Goal: Information Seeking & Learning: Learn about a topic

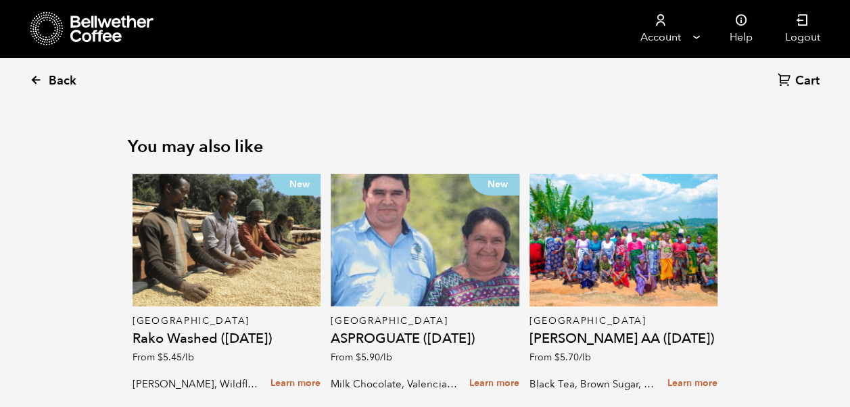
scroll to position [588, 579]
click at [38, 81] on icon at bounding box center [36, 80] width 12 height 12
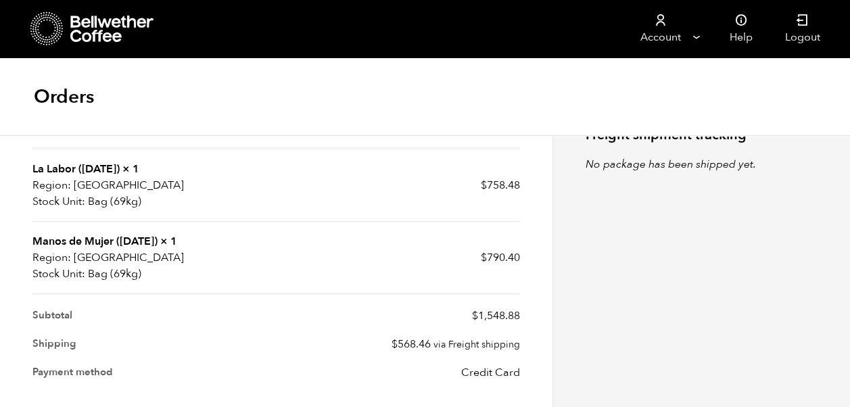
scroll to position [420, 0]
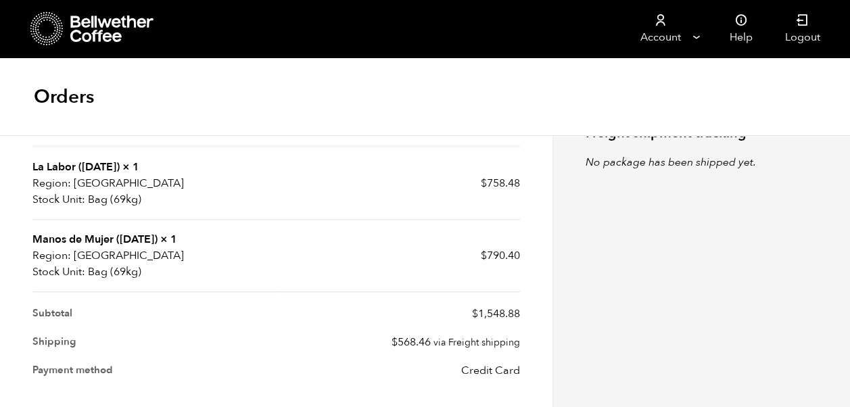
click at [136, 180] on p "USA" at bounding box center [154, 183] width 244 height 16
click at [82, 162] on link "La Labor (JUL 24)" at bounding box center [75, 167] width 87 height 15
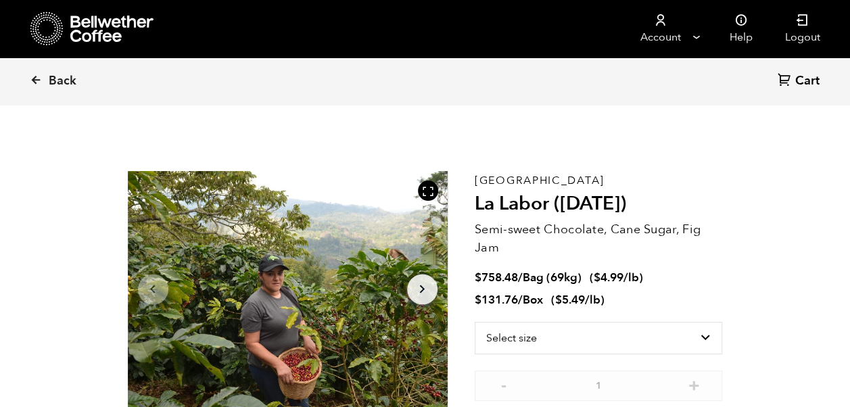
scroll to position [588, 579]
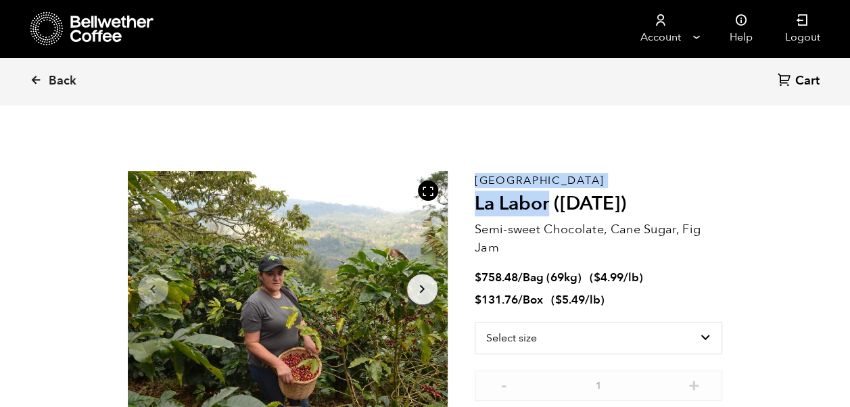
drag, startPoint x: 548, startPoint y: 178, endPoint x: 471, endPoint y: 174, distance: 76.5
click at [471, 174] on section "Your browser does not support the video tag. Your browser does not support the …" at bounding box center [425, 314] width 662 height 375
click at [471, 174] on div "Your browser does not support the video tag. Your browser does not support the …" at bounding box center [301, 314] width 347 height 287
click at [493, 180] on p "Honduras" at bounding box center [599, 180] width 248 height 0
drag, startPoint x: 475, startPoint y: 177, endPoint x: 543, endPoint y: 180, distance: 69.0
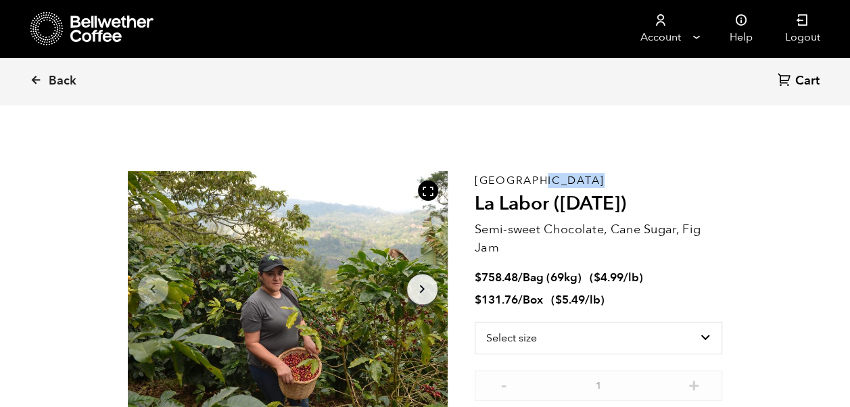
click at [543, 180] on p "Honduras" at bounding box center [599, 180] width 248 height 0
copy p "Honduras"
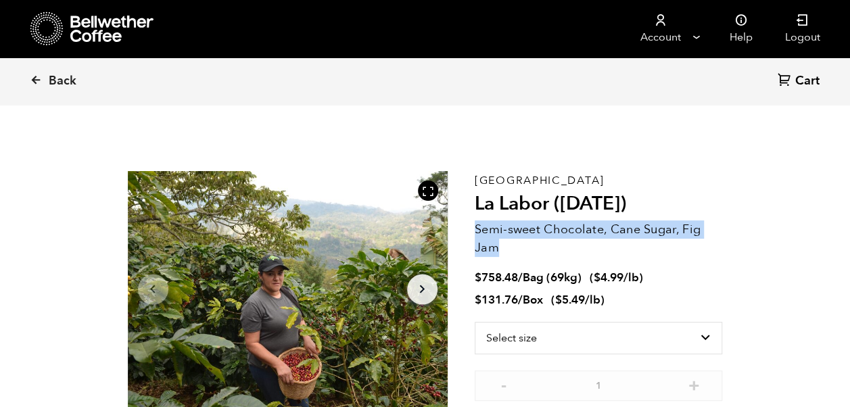
drag, startPoint x: 503, startPoint y: 247, endPoint x: 475, endPoint y: 233, distance: 31.5
click at [475, 233] on p "Semi-sweet Chocolate, Cane Sugar, Fig Jam" at bounding box center [599, 238] width 248 height 37
copy p "Semi-sweet Chocolate, Cane Sugar, Fig Jam"
